Goal: Task Accomplishment & Management: Use online tool/utility

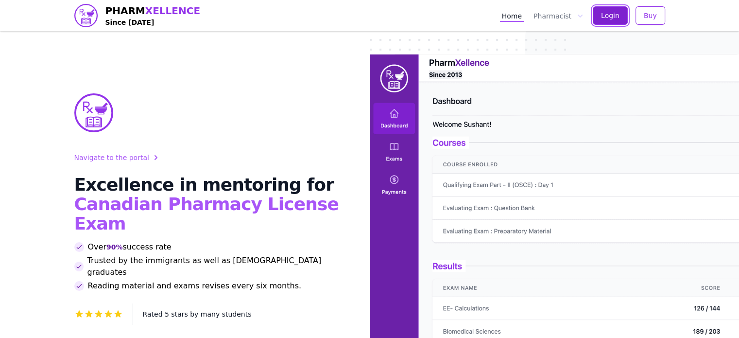
click at [609, 13] on span "Login" at bounding box center [610, 16] width 18 height 10
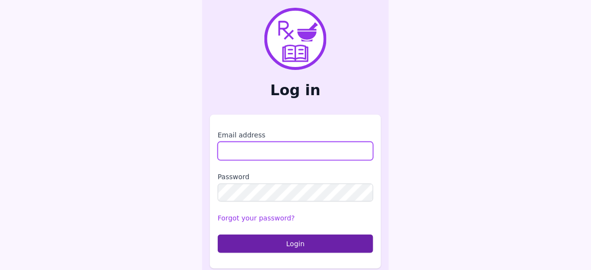
click at [309, 155] on input "Email address" at bounding box center [295, 151] width 155 height 18
type input "**********"
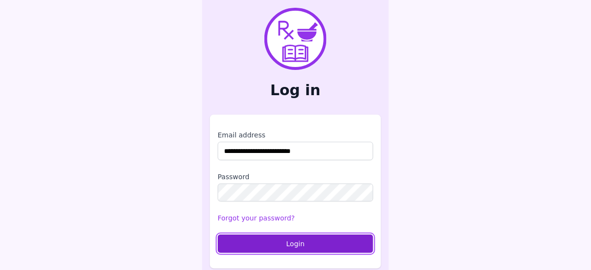
click at [302, 251] on button "Login" at bounding box center [295, 244] width 155 height 18
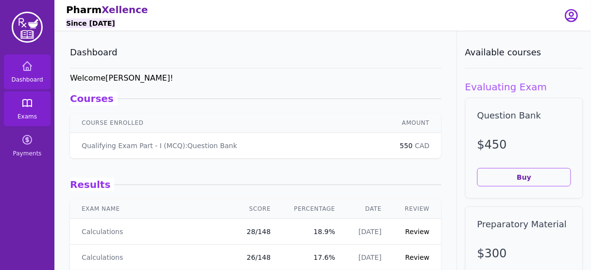
click at [24, 106] on icon at bounding box center [27, 103] width 9 height 7
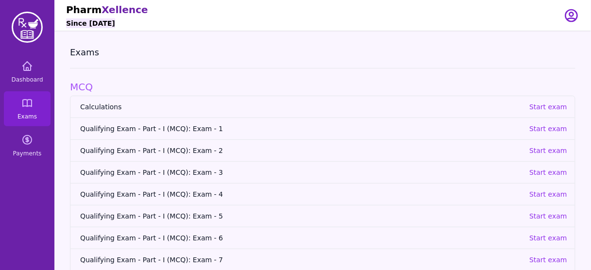
scroll to position [123, 0]
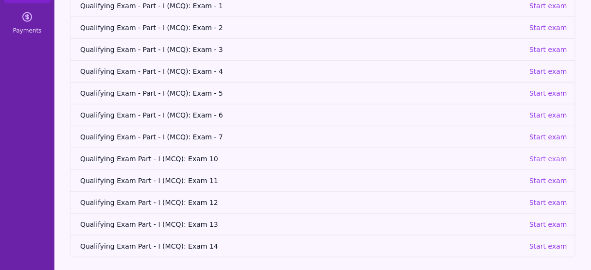
click at [549, 161] on p "Start exam" at bounding box center [548, 159] width 38 height 10
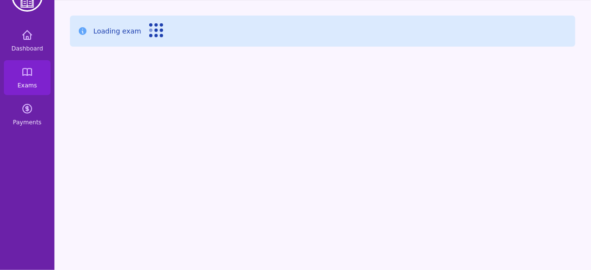
scroll to position [31, 0]
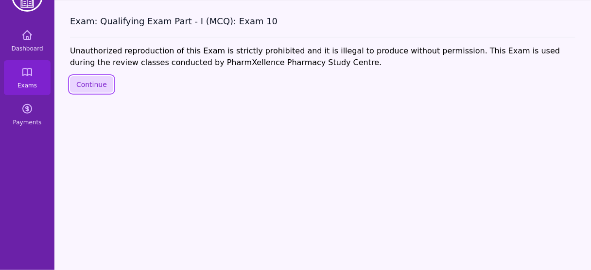
click at [89, 85] on button "Continue" at bounding box center [91, 84] width 43 height 17
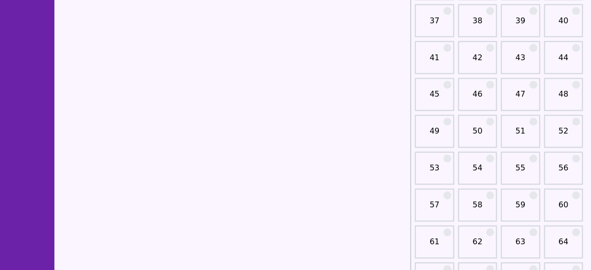
scroll to position [395, 0]
click at [522, 125] on link "51" at bounding box center [520, 134] width 33 height 19
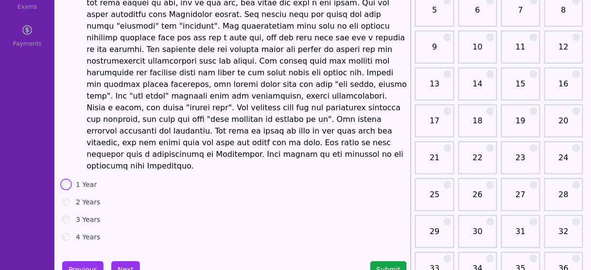
scroll to position [113, 0]
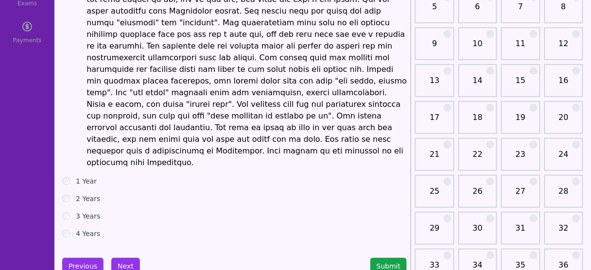
drag, startPoint x: 294, startPoint y: 176, endPoint x: 178, endPoint y: 226, distance: 126.2
click at [178, 258] on div "Previous Next Submit" at bounding box center [234, 266] width 344 height 17
click at [119, 258] on button "Next" at bounding box center [125, 266] width 29 height 17
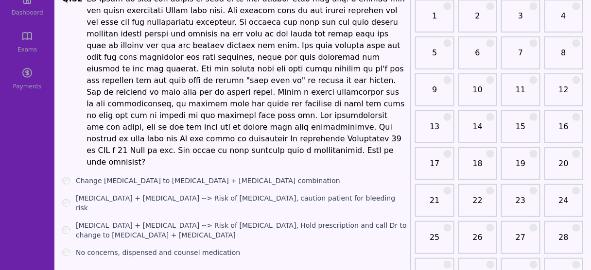
scroll to position [68, 0]
